Goal: Obtain resource: Obtain resource

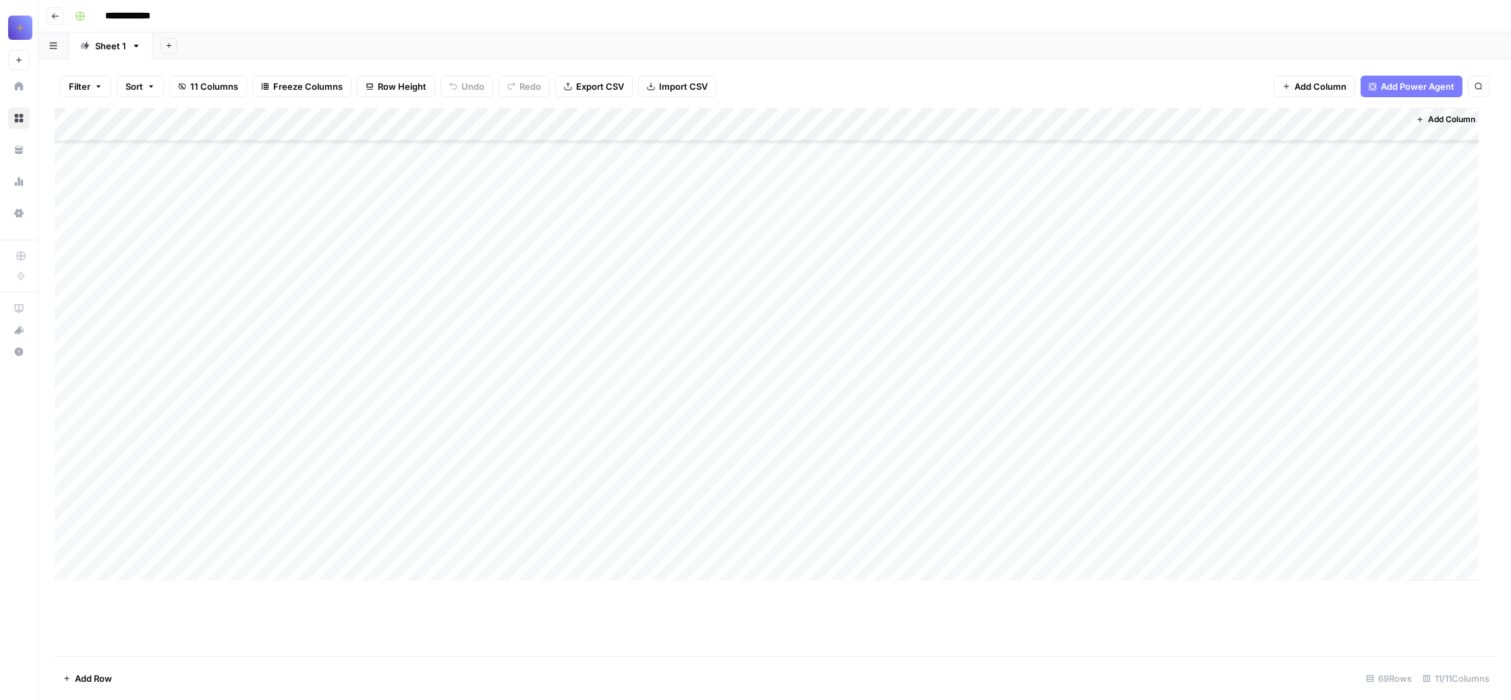
scroll to position [13689, 0]
click at [624, 93] on span "Export CSV" at bounding box center [600, 86] width 48 height 13
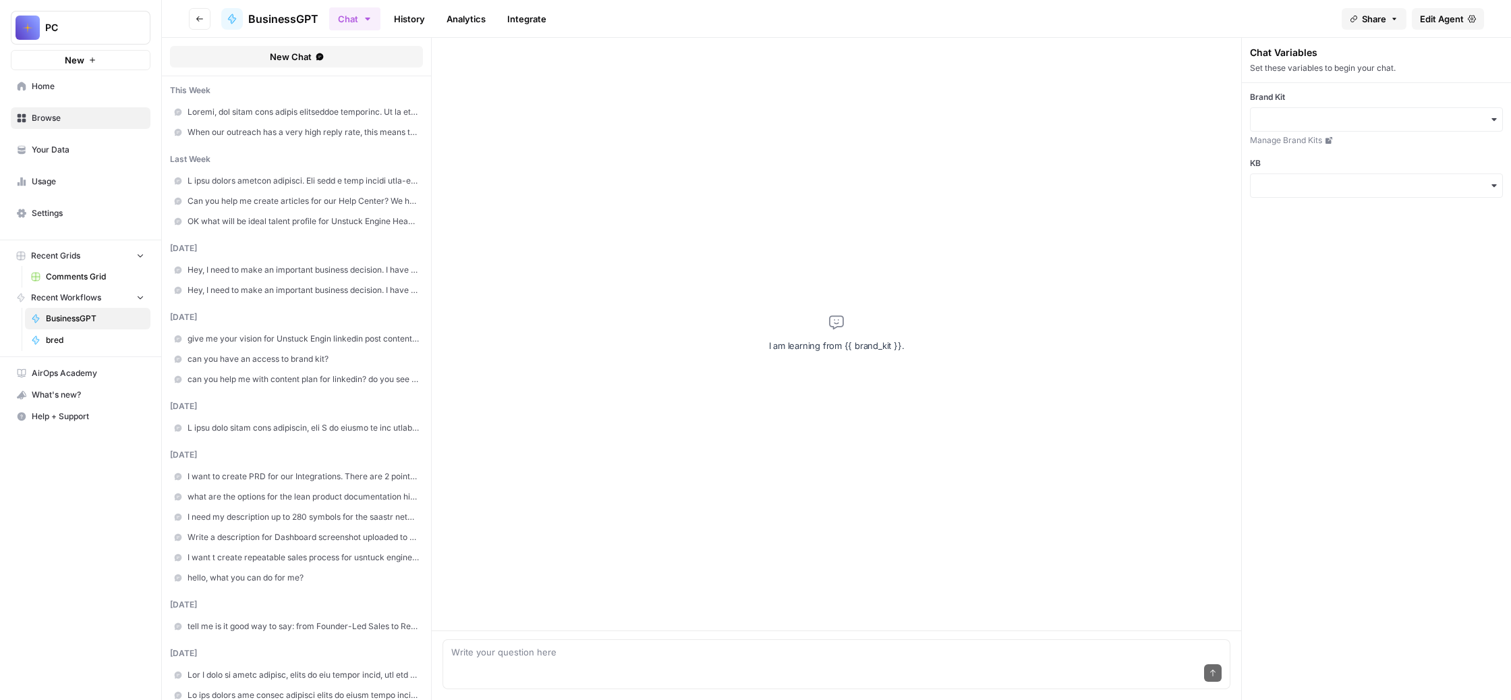
click at [383, 187] on span at bounding box center [303, 181] width 231 height 12
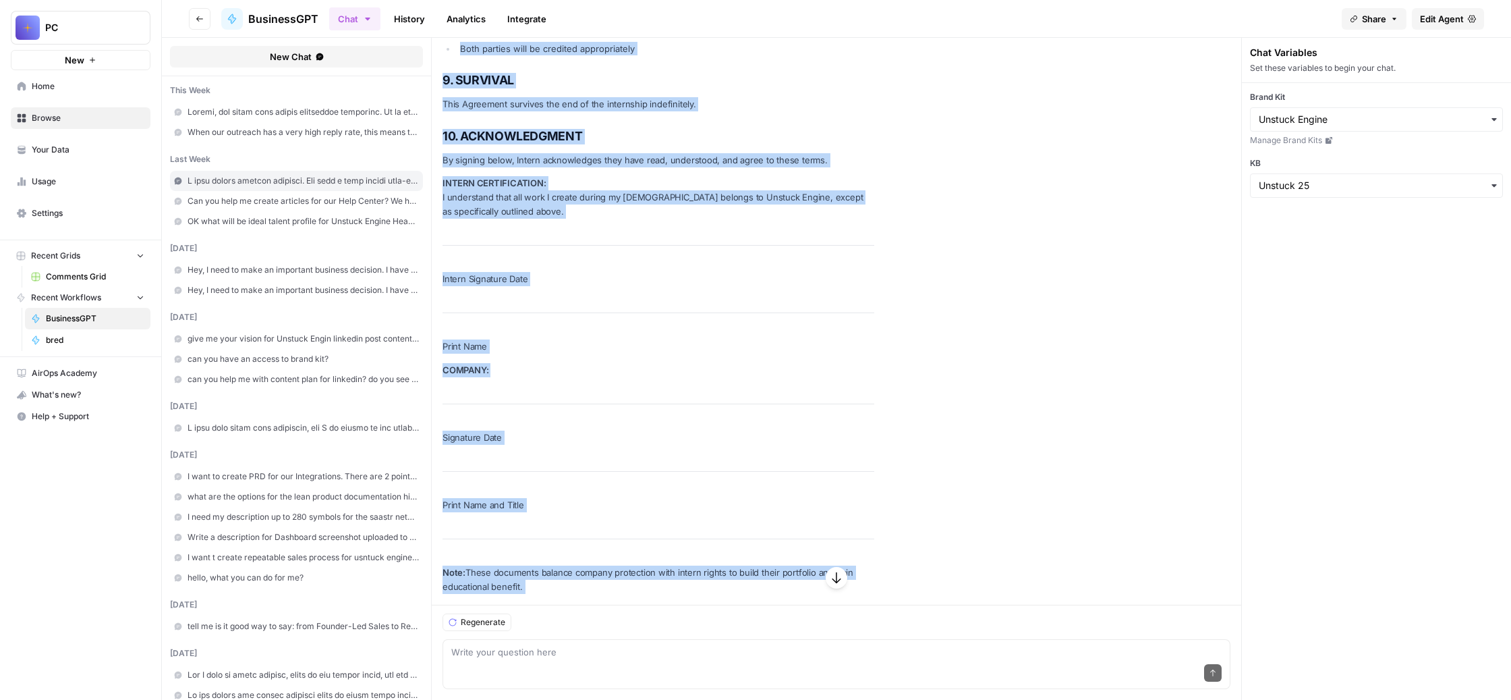
scroll to position [86319, 0]
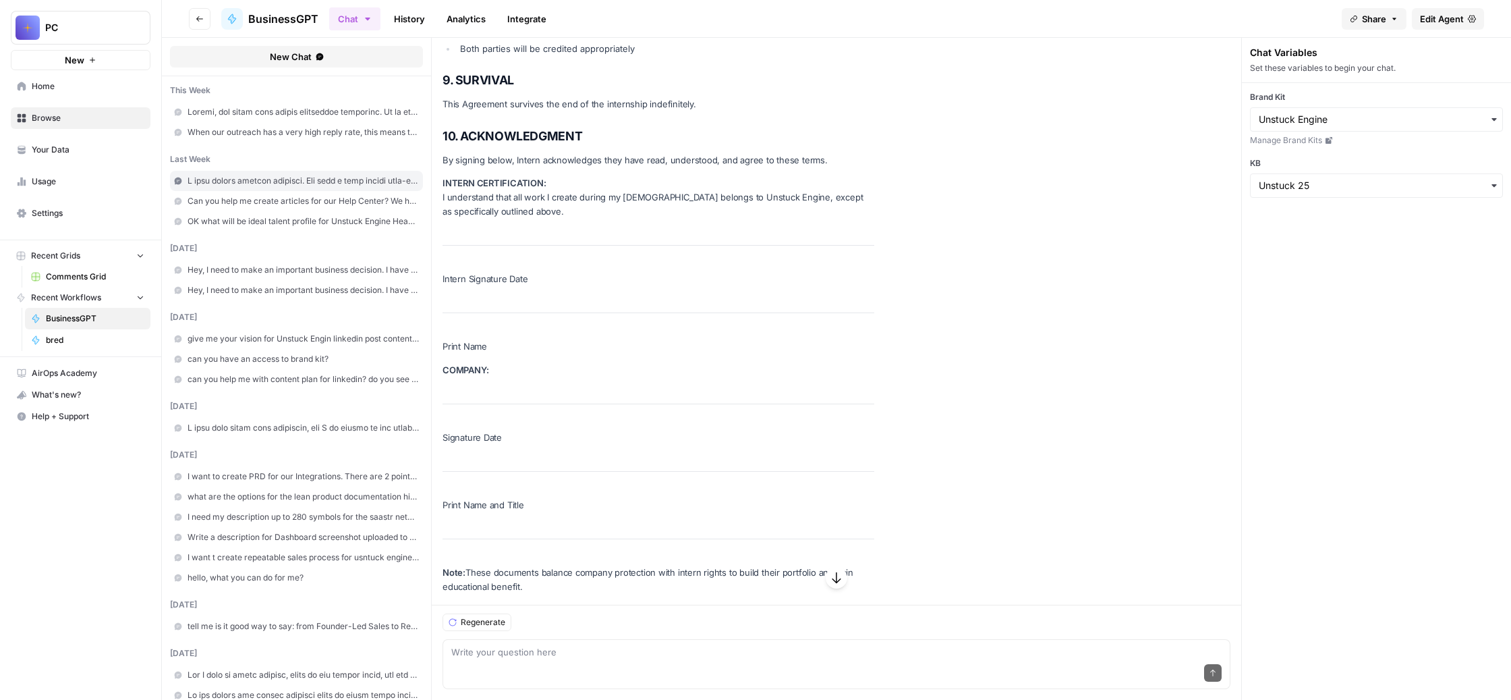
drag, startPoint x: 513, startPoint y: 246, endPoint x: 725, endPoint y: 471, distance: 308.8
copy div "Internship Offer Letter Template - Unstuck Engine [Date] [Intern Name] [Address…"
drag, startPoint x: 514, startPoint y: 251, endPoint x: 669, endPoint y: 556, distance: 341.9
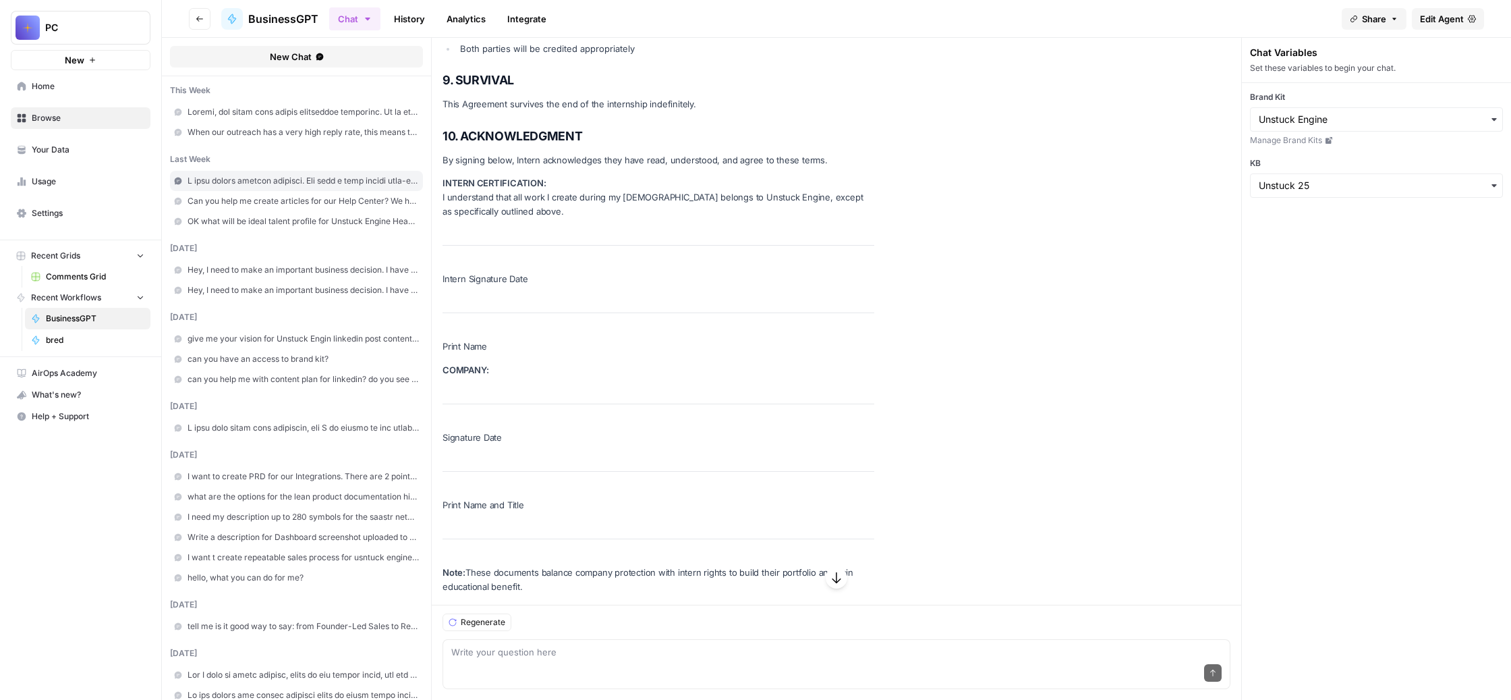
copy div "Acceptance: I understand and accept the terms of this unpaid educational intern…"
drag, startPoint x: 518, startPoint y: 141, endPoint x: 586, endPoint y: 252, distance: 130.3
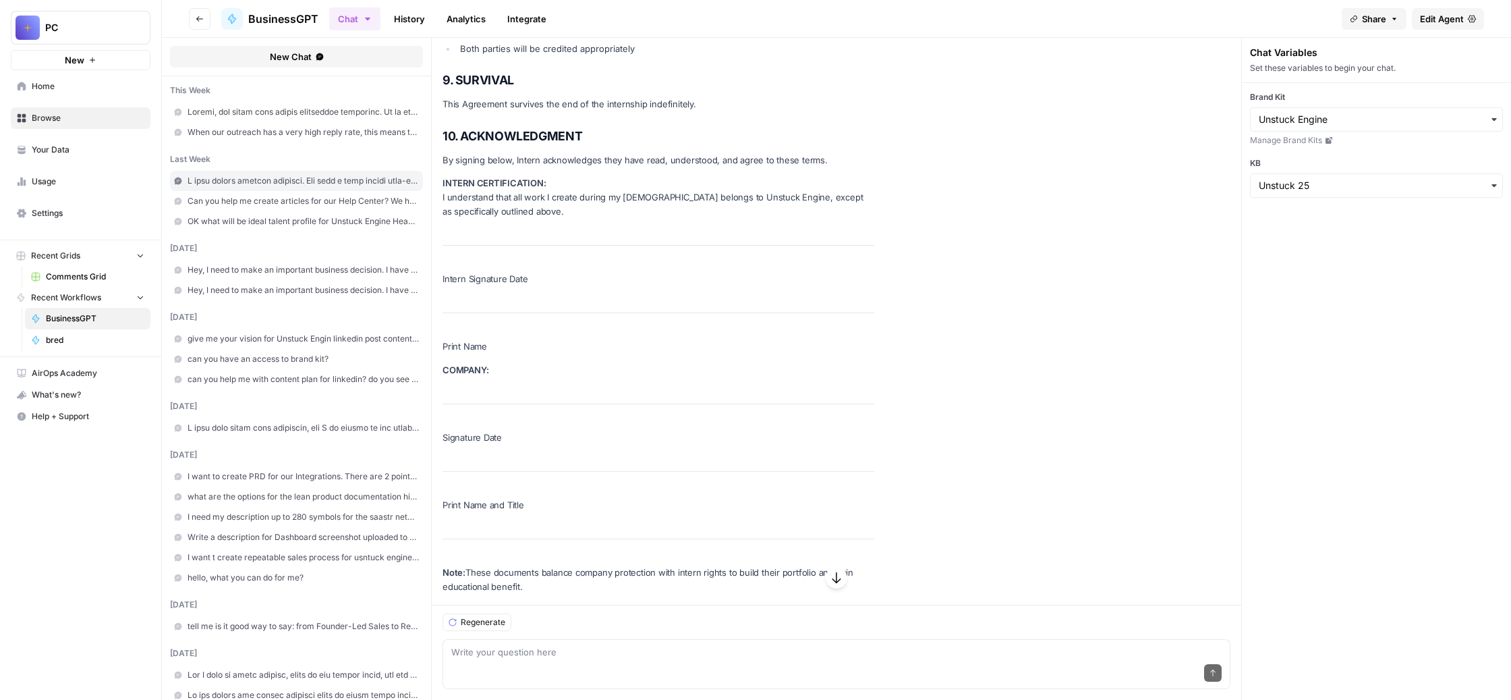
drag, startPoint x: 509, startPoint y: 202, endPoint x: 852, endPoint y: 223, distance: 344.1
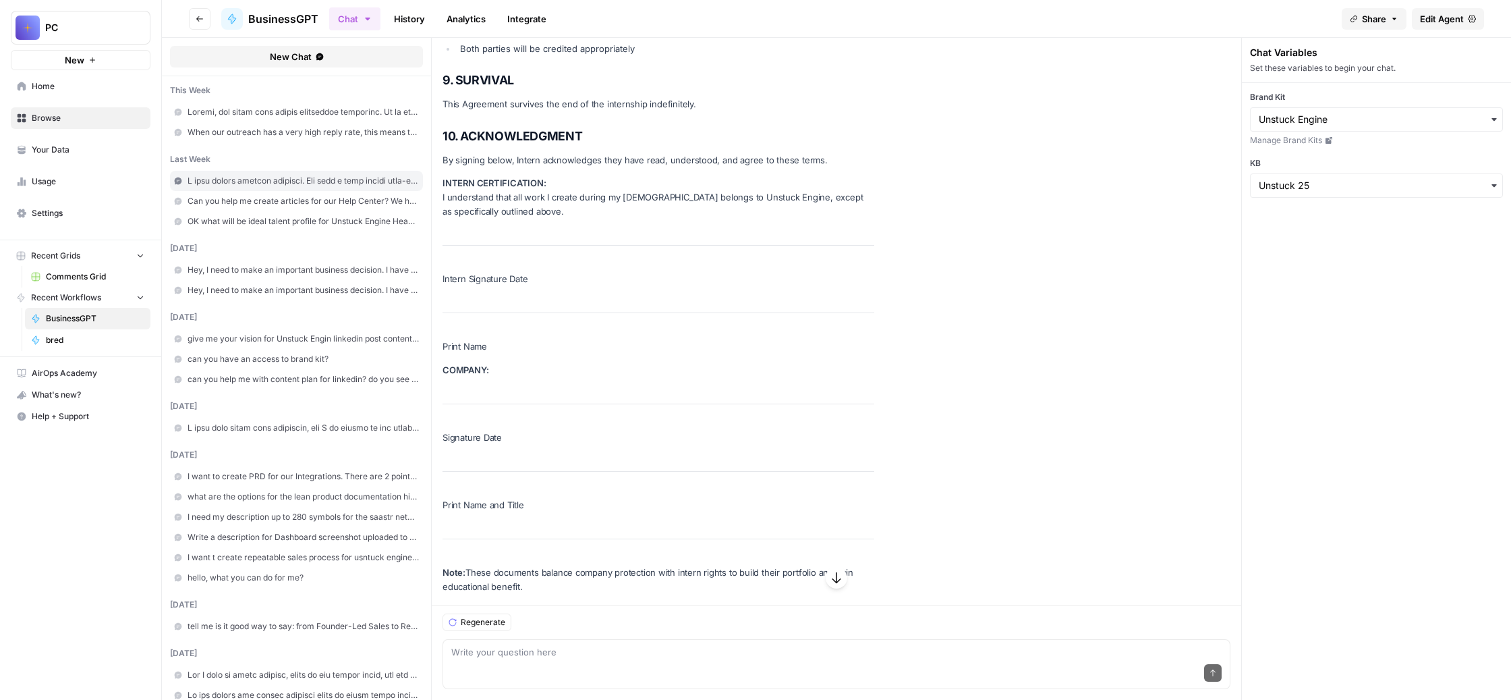
copy div "Non-Disclosure Agreement (NDA) - Unstuck Engine Internship CONFIDENTIALITY AND …"
drag, startPoint x: 1184, startPoint y: 343, endPoint x: 504, endPoint y: 231, distance: 689.4
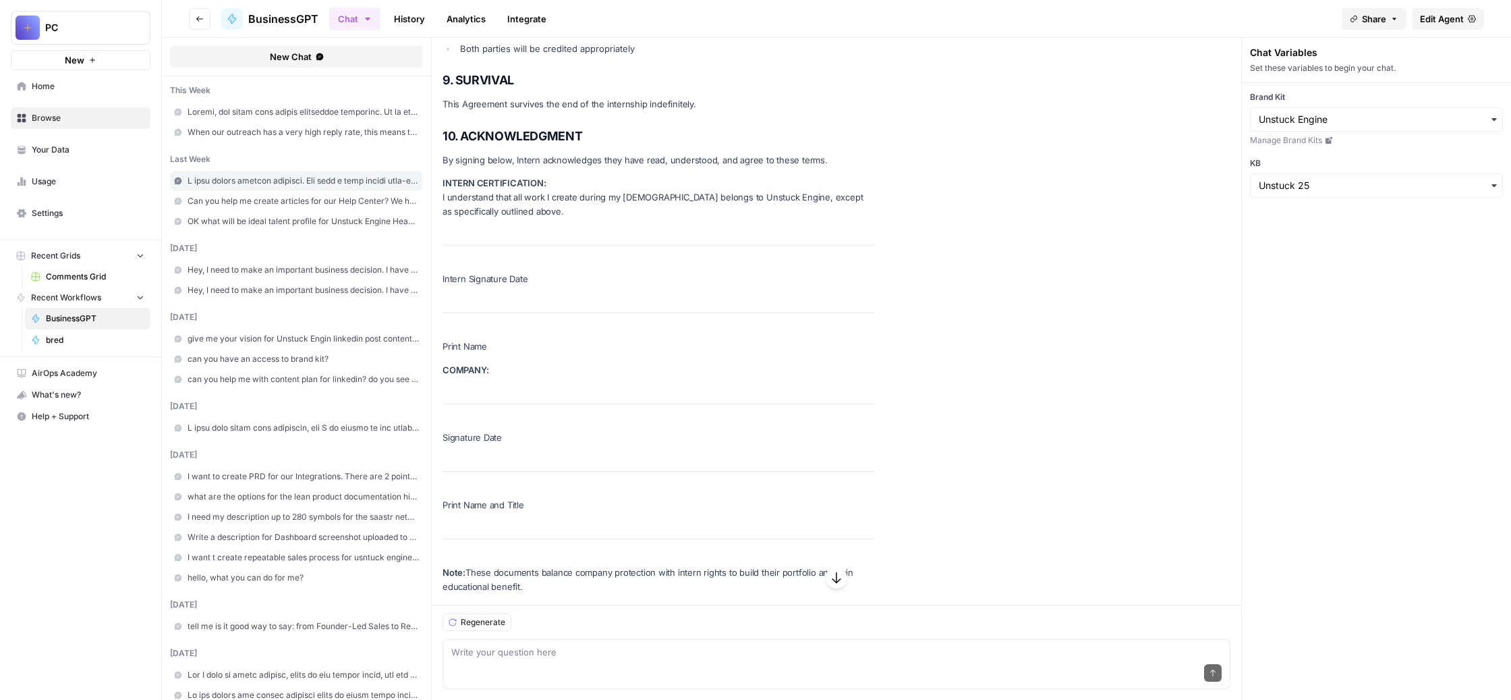
copy div "Code of Conduct - Unstuck Engine Internship Program Effective Date: [Date] Welc…"
drag, startPoint x: 663, startPoint y: 423, endPoint x: 572, endPoint y: 219, distance: 223.8
copy div "Intellectual Property Assignment Agreement INTELLECTUAL PROPERTY ASSIGNMENT AGR…"
